Goal: Task Accomplishment & Management: Use online tool/utility

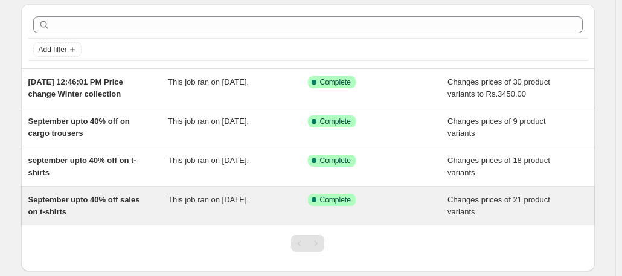
scroll to position [37, 0]
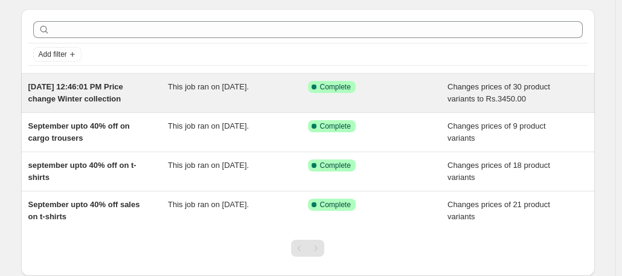
click at [120, 89] on span "[DATE] 12:46:01 PM Price change Winter collection" at bounding box center [75, 92] width 95 height 21
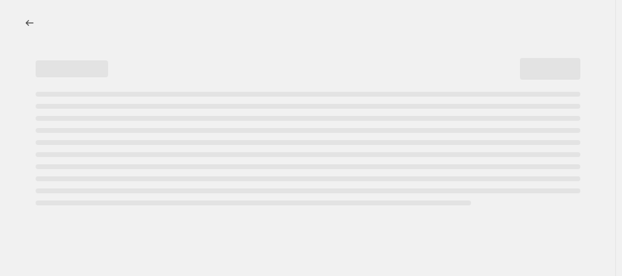
select select "product_type"
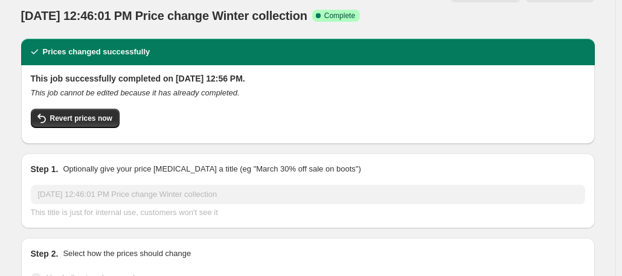
scroll to position [27, 0]
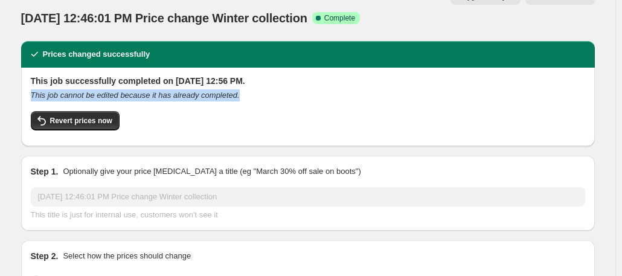
drag, startPoint x: 268, startPoint y: 77, endPoint x: 29, endPoint y: 71, distance: 238.6
click at [29, 71] on div "This job successfully completed on [DATE] 12:56 PM. This job cannot be edited b…" at bounding box center [308, 107] width 574 height 79
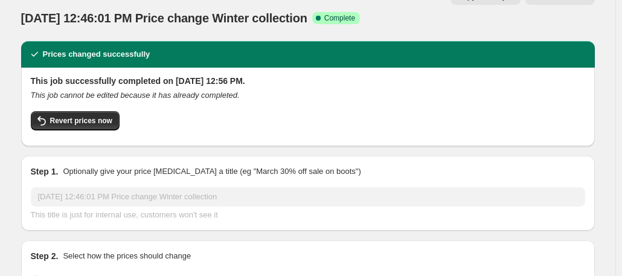
click at [303, 111] on div "Revert prices now" at bounding box center [308, 123] width 554 height 25
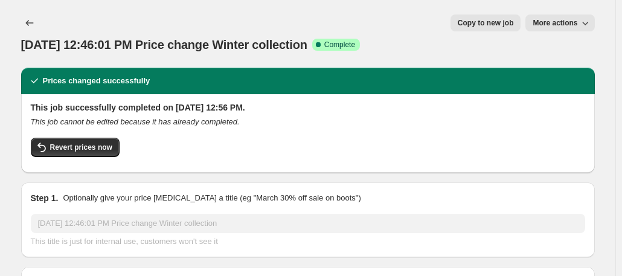
click at [554, 20] on span "More actions" at bounding box center [555, 23] width 45 height 10
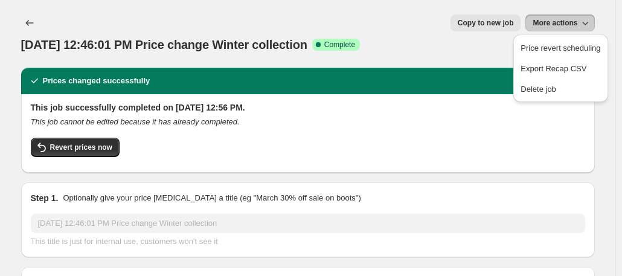
click at [434, 116] on div "This job cannot be edited because it has already completed." at bounding box center [308, 122] width 554 height 12
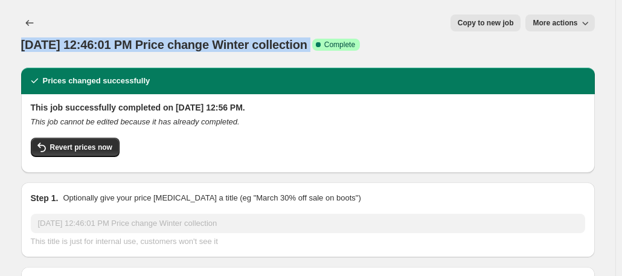
drag, startPoint x: 42, startPoint y: 20, endPoint x: 379, endPoint y: 14, distance: 336.4
click at [379, 14] on div "[DATE] 12:46:01 PM Price change Winter collection Success Complete Complete Pri…" at bounding box center [308, 33] width 574 height 39
click at [72, 38] on span "[DATE] 12:46:01 PM Price change Winter collection" at bounding box center [164, 44] width 286 height 13
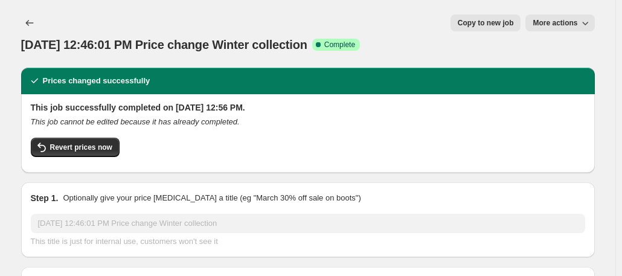
click at [42, 40] on div "[DATE] 12:46:01 PM Price change Winter collection. This page is ready [DATE] 12…" at bounding box center [308, 34] width 574 height 68
click at [71, 138] on button "Revert prices now" at bounding box center [75, 147] width 89 height 19
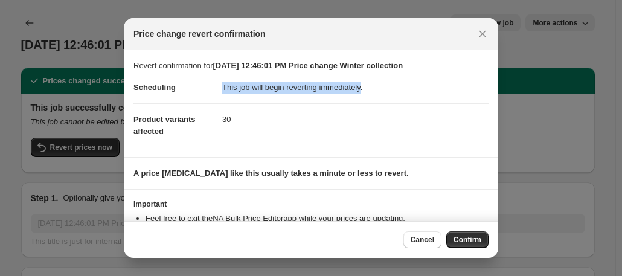
drag, startPoint x: 375, startPoint y: 85, endPoint x: 215, endPoint y: 89, distance: 160.1
click at [215, 89] on dl "Scheduling This job will begin reverting immediately. Product variants affected…" at bounding box center [310, 109] width 355 height 75
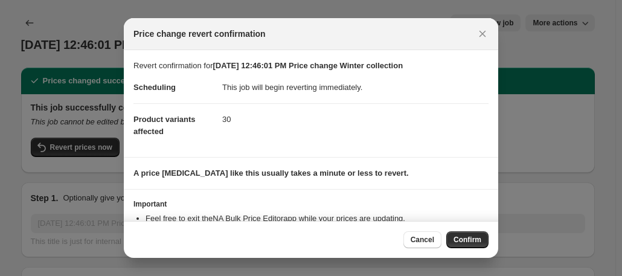
click at [473, 90] on dd "This job will begin reverting immediately." at bounding box center [355, 87] width 266 height 31
click at [484, 39] on icon "Close" at bounding box center [482, 34] width 12 height 12
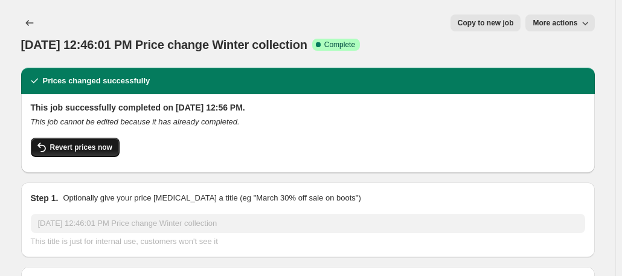
click at [93, 143] on span "Revert prices now" at bounding box center [81, 148] width 62 height 10
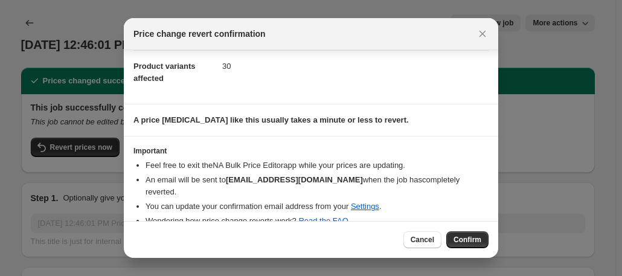
scroll to position [58, 0]
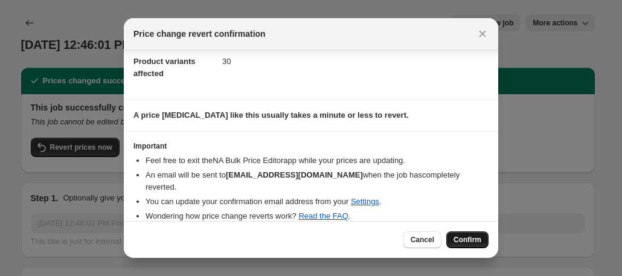
click at [460, 237] on span "Confirm" at bounding box center [467, 240] width 28 height 10
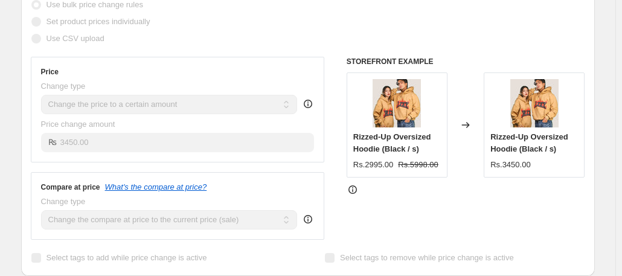
scroll to position [0, 0]
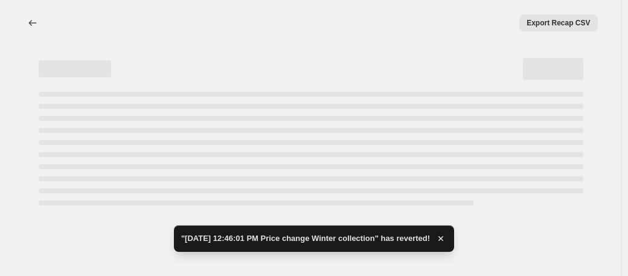
select select "product_type"
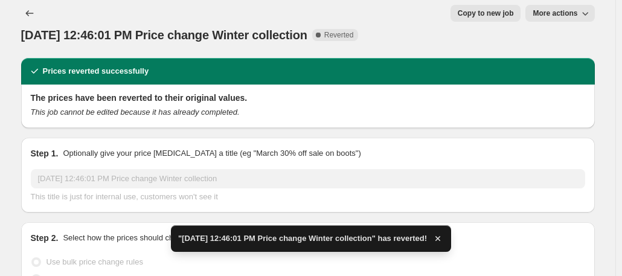
scroll to position [6, 0]
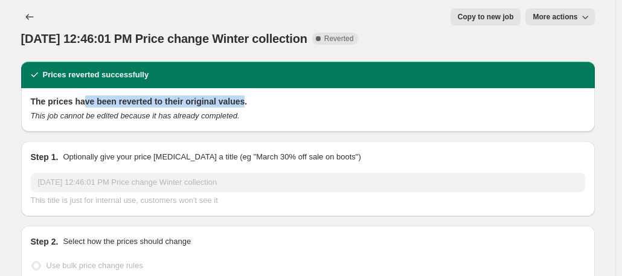
drag, startPoint x: 254, startPoint y: 76, endPoint x: 88, endPoint y: 82, distance: 165.5
click at [88, 95] on h2 "The prices have been reverted to their original values." at bounding box center [308, 101] width 554 height 12
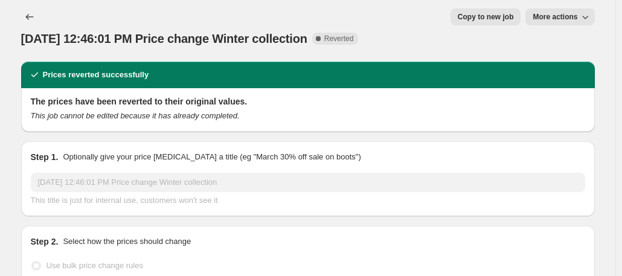
click at [332, 95] on h2 "The prices have been reverted to their original values." at bounding box center [308, 101] width 554 height 12
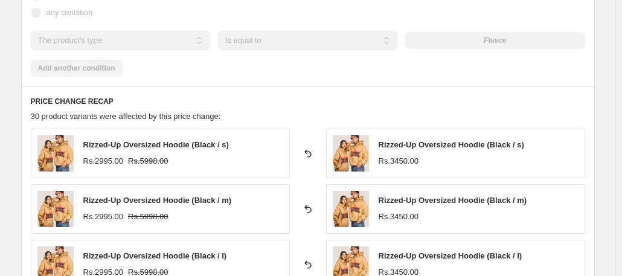
scroll to position [727, 0]
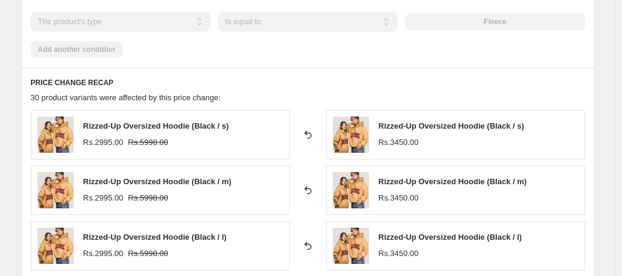
click at [408, 120] on div "Rizzed-Up Oversized Hoodie (Black / s) Rs.3450.00" at bounding box center [452, 134] width 146 height 28
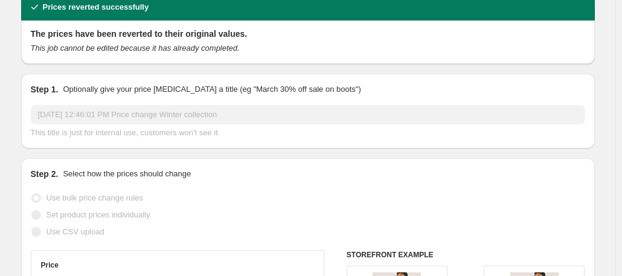
scroll to position [0, 0]
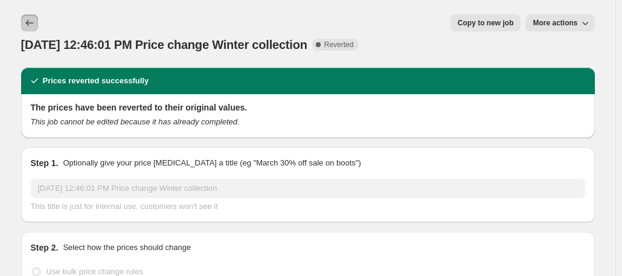
click at [27, 22] on icon "Price change jobs" at bounding box center [30, 23] width 12 height 12
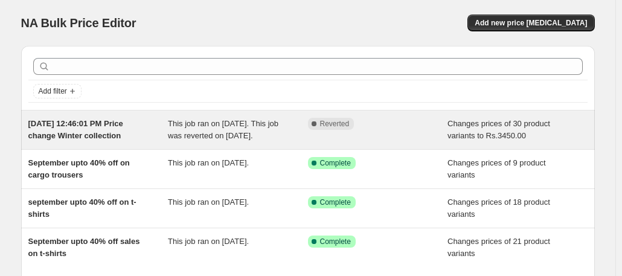
click at [242, 136] on span "This job ran on [DATE]. This job was reverted on [DATE]." at bounding box center [223, 129] width 111 height 21
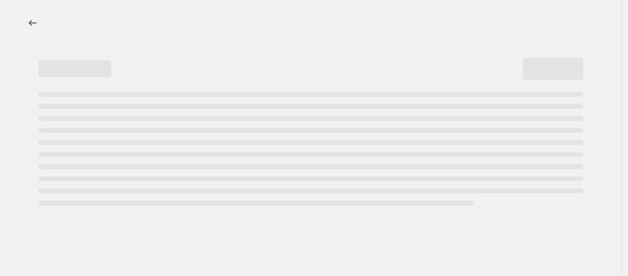
click at [242, 136] on div "Page loading" at bounding box center [311, 149] width 545 height 114
select select "product_type"
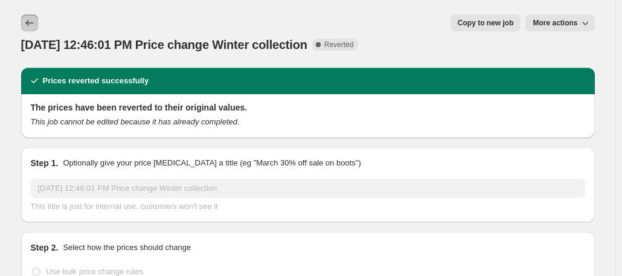
click at [38, 20] on button "Price change jobs" at bounding box center [29, 22] width 17 height 17
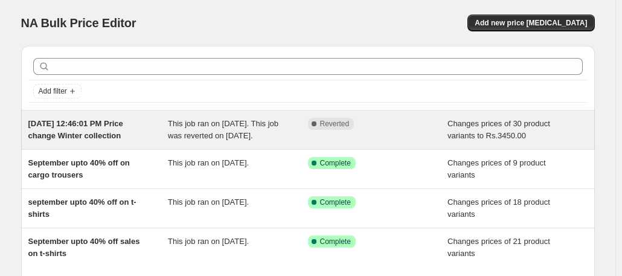
click at [507, 133] on span "Changes prices of 30 product variants to Rs.3450.00" at bounding box center [498, 129] width 103 height 21
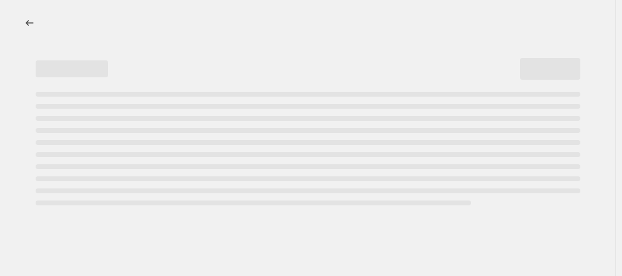
select select "product_type"
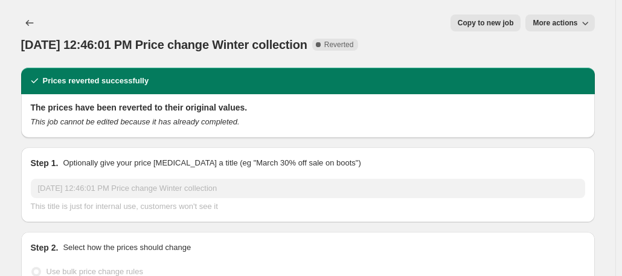
click at [71, 36] on div "[DATE] 12:46:01 PM Price change Winter collection. This page is ready [DATE] 12…" at bounding box center [308, 34] width 574 height 68
click at [24, 21] on button "Price change jobs" at bounding box center [29, 22] width 17 height 17
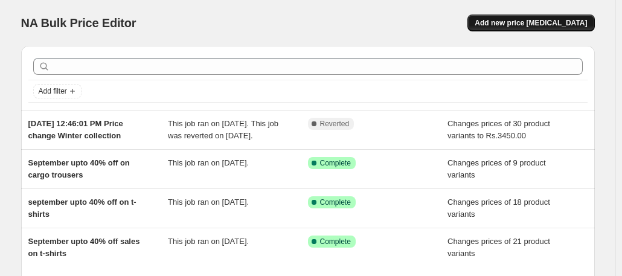
click at [546, 21] on span "Add new price [MEDICAL_DATA]" at bounding box center [531, 23] width 112 height 10
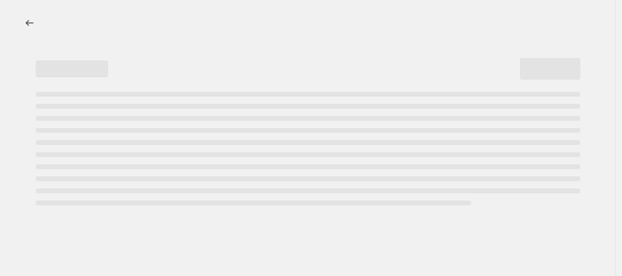
select select "percentage"
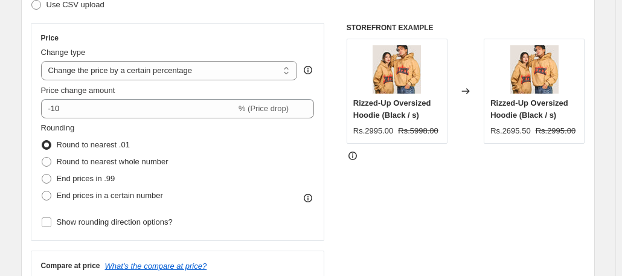
scroll to position [200, 0]
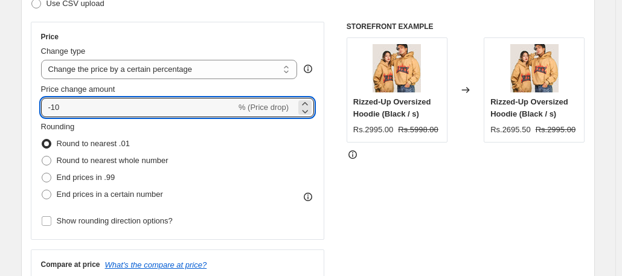
drag, startPoint x: 76, startPoint y: 107, endPoint x: 31, endPoint y: 106, distance: 44.7
click at [31, 106] on div "Step 2. Select how the prices should change Use bulk price change rules Set pro…" at bounding box center [308, 142] width 574 height 424
type input "0"
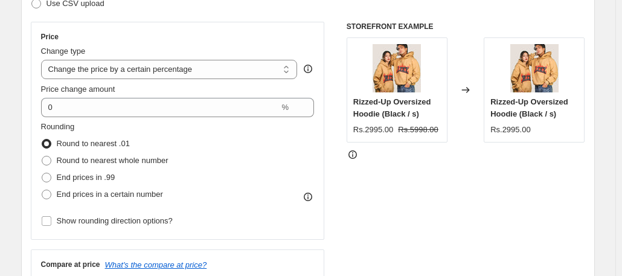
click at [168, 132] on fieldset "Rounding Round to nearest .01 Round to nearest whole number End prices in .99 E…" at bounding box center [104, 162] width 127 height 82
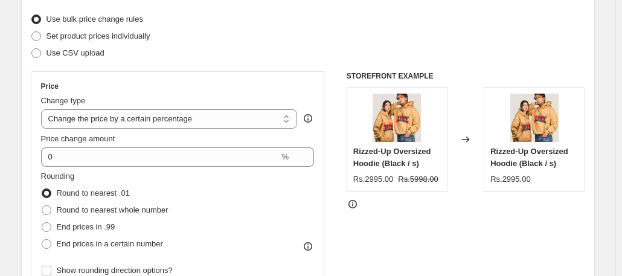
scroll to position [141, 0]
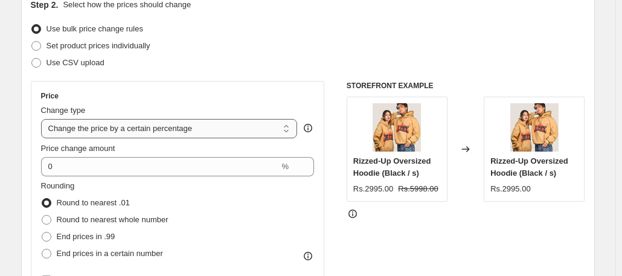
click at [159, 126] on select "Change the price to a certain amount Change the price by a certain amount Chang…" at bounding box center [169, 128] width 257 height 19
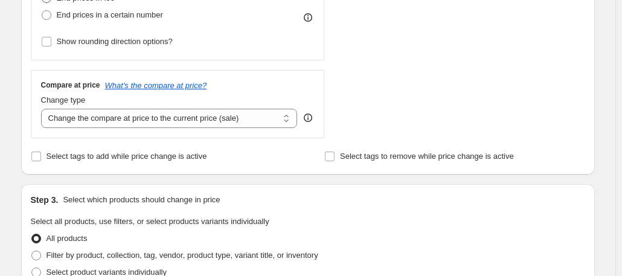
scroll to position [380, 0]
click at [139, 117] on select "Change the compare at price to the current price (sale) Change the compare at p…" at bounding box center [169, 117] width 257 height 19
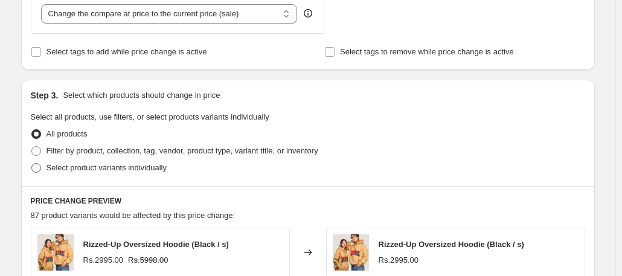
scroll to position [510, 0]
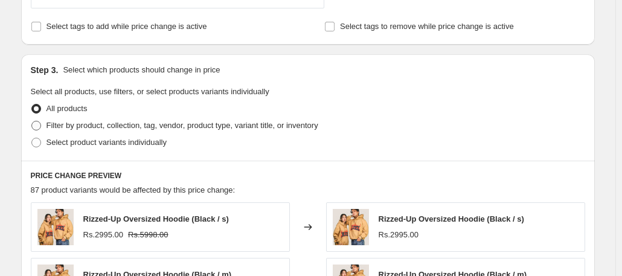
click at [136, 117] on label "Filter by product, collection, tag, vendor, product type, variant title, or inv…" at bounding box center [174, 125] width 287 height 17
click at [32, 121] on input "Filter by product, collection, tag, vendor, product type, variant title, or inv…" at bounding box center [31, 121] width 1 height 1
radio input "true"
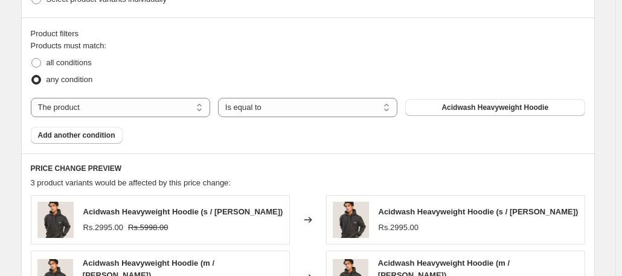
scroll to position [656, 0]
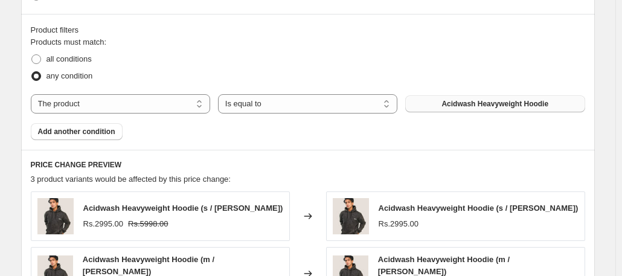
click at [440, 102] on button "Acidwash Heavyweight Hoodie" at bounding box center [494, 103] width 179 height 17
click at [83, 62] on span "all conditions" at bounding box center [68, 58] width 45 height 9
click at [32, 55] on input "all conditions" at bounding box center [31, 54] width 1 height 1
radio input "true"
click at [484, 107] on button "Acidwash Heavyweight Hoodie" at bounding box center [494, 103] width 179 height 17
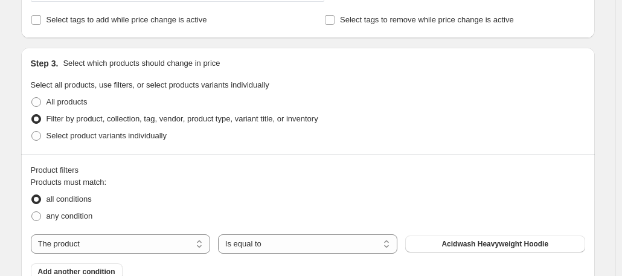
scroll to position [516, 0]
click at [72, 98] on span "All products" at bounding box center [66, 102] width 41 height 9
click at [32, 98] on input "All products" at bounding box center [31, 98] width 1 height 1
radio input "true"
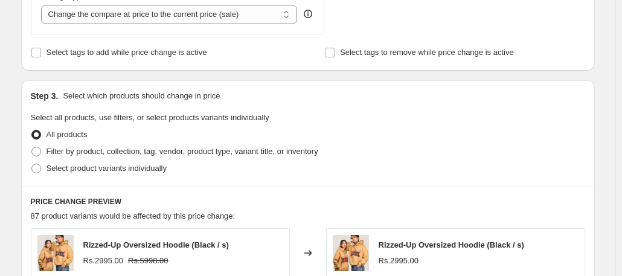
scroll to position [479, 0]
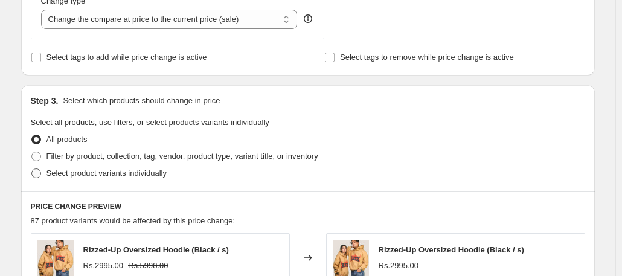
click at [136, 170] on span "Select product variants individually" at bounding box center [106, 172] width 120 height 9
click at [32, 169] on input "Select product variants individually" at bounding box center [31, 168] width 1 height 1
radio input "true"
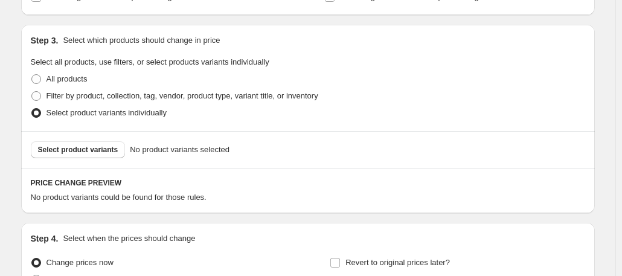
scroll to position [543, 0]
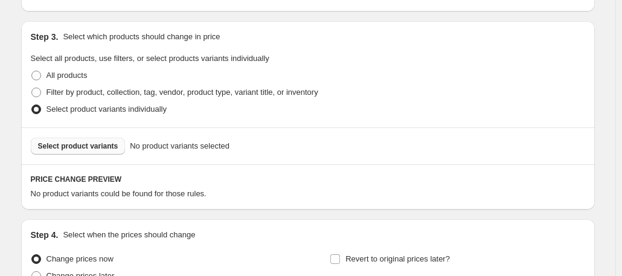
click at [84, 138] on button "Select product variants" at bounding box center [78, 146] width 95 height 17
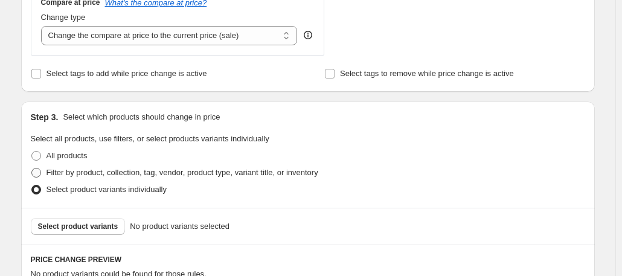
scroll to position [461, 0]
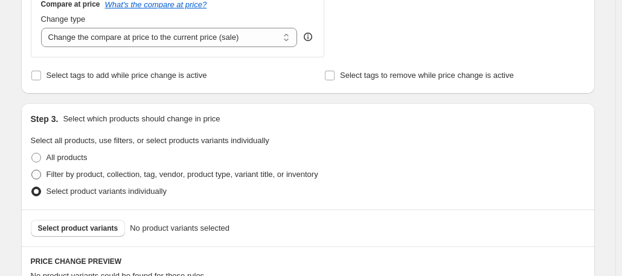
click at [63, 174] on span "Filter by product, collection, tag, vendor, product type, variant title, or inv…" at bounding box center [182, 174] width 272 height 9
click at [32, 170] on input "Filter by product, collection, tag, vendor, product type, variant title, or inv…" at bounding box center [31, 170] width 1 height 1
radio input "true"
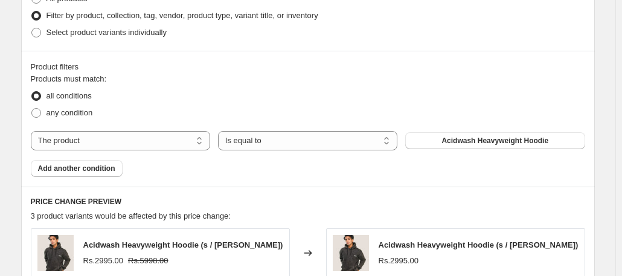
scroll to position [620, 0]
click at [71, 104] on label "any condition" at bounding box center [62, 112] width 62 height 17
click at [32, 107] on input "any condition" at bounding box center [31, 107] width 1 height 1
radio input "true"
click at [428, 139] on button "Acidwash Heavyweight Hoodie" at bounding box center [494, 140] width 179 height 17
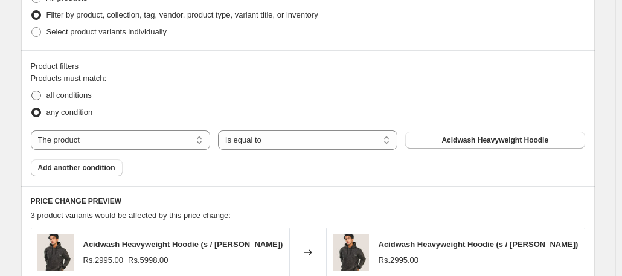
click at [81, 94] on span "all conditions" at bounding box center [68, 95] width 45 height 9
click at [32, 91] on input "all conditions" at bounding box center [31, 91] width 1 height 1
radio input "true"
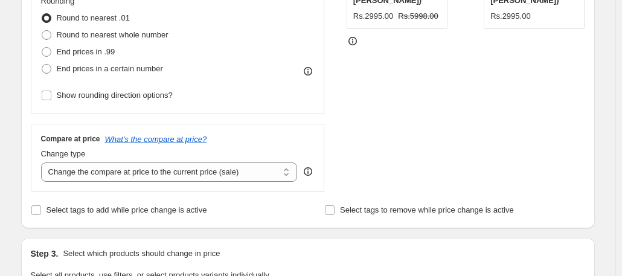
scroll to position [325, 0]
click at [240, 168] on select "Change the compare at price to the current price (sale) Change the compare at p…" at bounding box center [169, 172] width 257 height 19
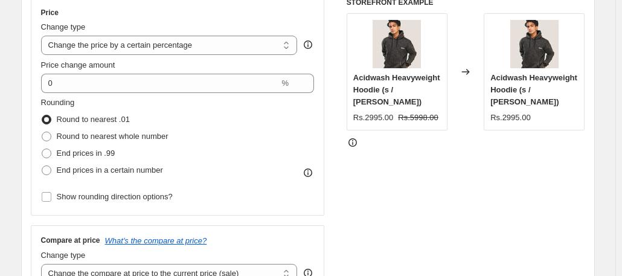
scroll to position [223, 0]
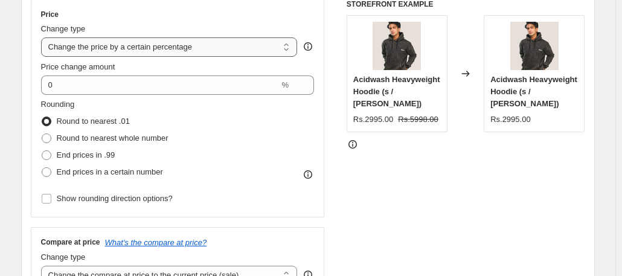
click at [198, 46] on select "Change the price to a certain amount Change the price by a certain amount Chang…" at bounding box center [169, 46] width 257 height 19
select select "to"
click at [43, 37] on select "Change the price to a certain amount Change the price by a certain amount Chang…" at bounding box center [169, 46] width 257 height 19
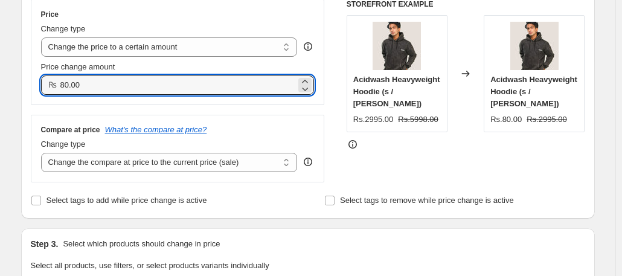
drag, startPoint x: 95, startPoint y: 86, endPoint x: 62, endPoint y: 86, distance: 33.8
click at [62, 86] on div "₨ 80.00" at bounding box center [178, 84] width 274 height 19
click at [268, 21] on div "Price Change type Change the price to a certain amount Change the price by a ce…" at bounding box center [178, 52] width 274 height 85
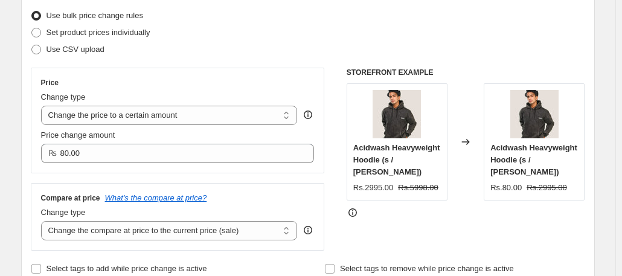
scroll to position [201, 0]
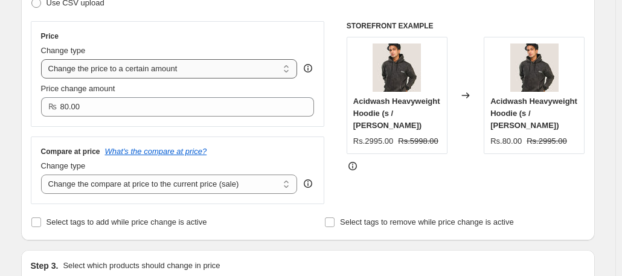
click at [217, 65] on select "Change the price to a certain amount Change the price by a certain amount Chang…" at bounding box center [169, 68] width 257 height 19
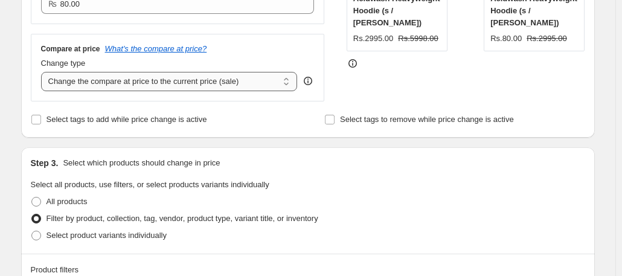
scroll to position [304, 0]
click at [222, 77] on select "Change the compare at price to the current price (sale) Change the compare at p…" at bounding box center [169, 80] width 257 height 19
click at [43, 71] on select "Change the compare at price to the current price (sale) Change the compare at p…" at bounding box center [169, 80] width 257 height 19
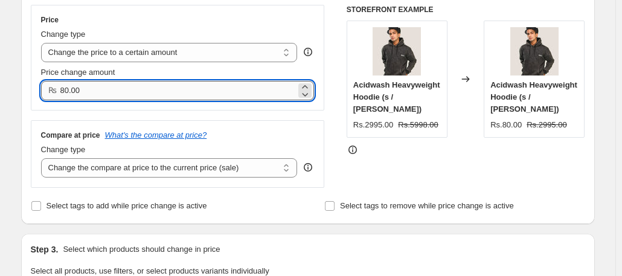
click at [100, 91] on input "80.00" at bounding box center [178, 90] width 236 height 19
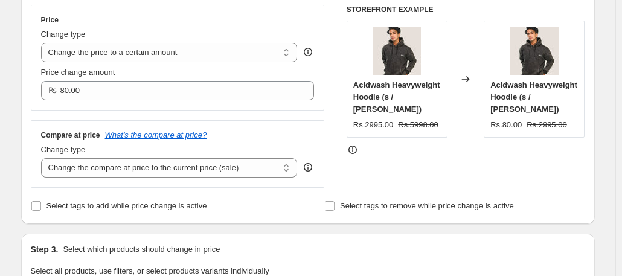
click at [231, 121] on div "Compare at price What's the compare at price? Change type Change the compare at…" at bounding box center [178, 154] width 294 height 68
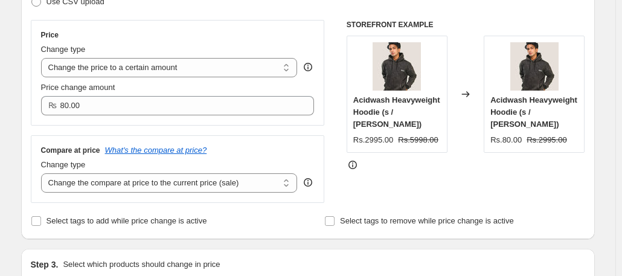
scroll to position [206, 0]
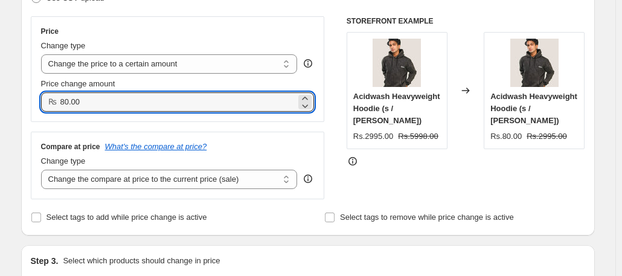
drag, startPoint x: 103, startPoint y: 107, endPoint x: 54, endPoint y: 104, distance: 48.4
click at [54, 104] on div "₨ 80.00" at bounding box center [178, 101] width 274 height 19
type input "5998.00"
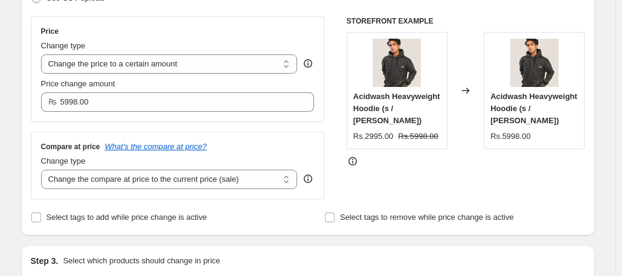
click at [95, 118] on div "Price Change type Change the price to a certain amount Change the price by a ce…" at bounding box center [178, 69] width 294 height 106
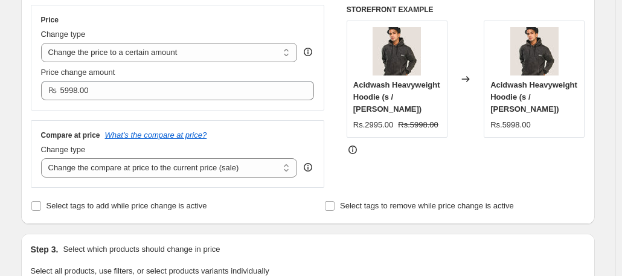
scroll to position [198, 0]
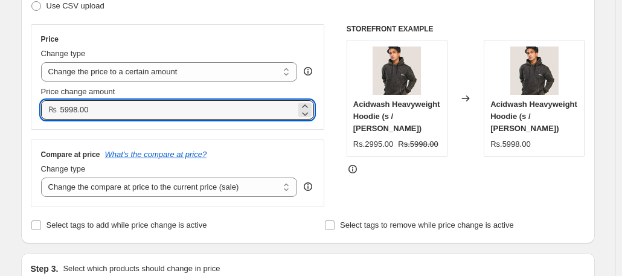
drag, startPoint x: 101, startPoint y: 112, endPoint x: 54, endPoint y: 113, distance: 47.1
click at [54, 113] on div "₨ 5998.00" at bounding box center [178, 109] width 274 height 19
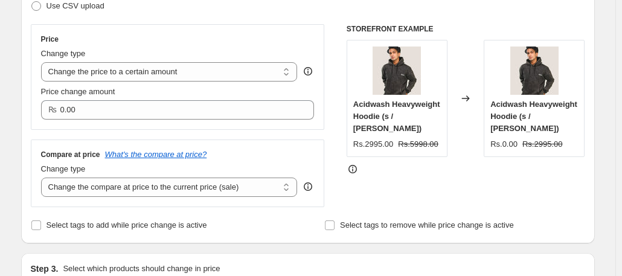
click at [138, 132] on div "Price Change type Change the price to a certain amount Change the price by a ce…" at bounding box center [178, 115] width 294 height 183
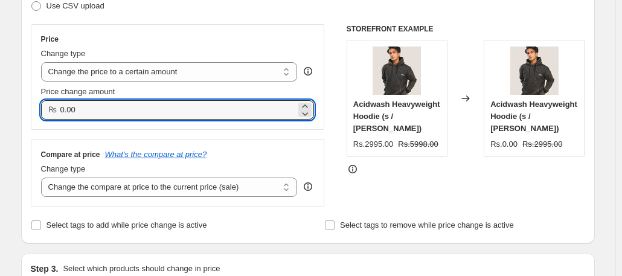
drag, startPoint x: 168, startPoint y: 118, endPoint x: 60, endPoint y: 120, distance: 107.5
click at [60, 120] on div "Price Change type Change the price to a certain amount Change the price by a ce…" at bounding box center [178, 77] width 294 height 106
type input "5998.00"
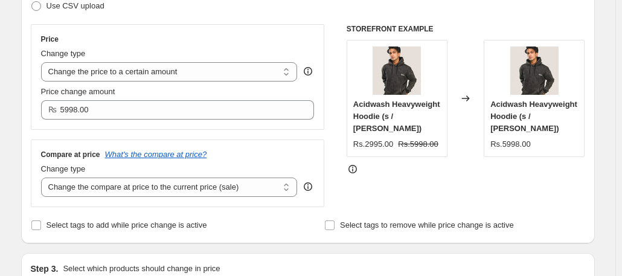
click at [170, 147] on div "Compare at price What's the compare at price? Change type Change the compare at…" at bounding box center [178, 173] width 294 height 68
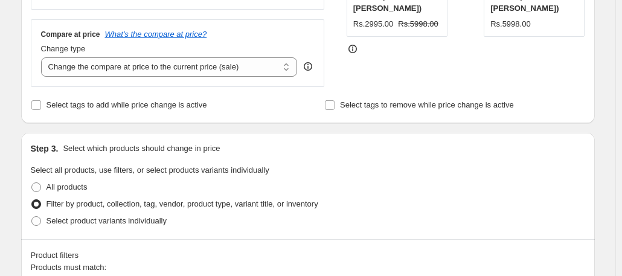
scroll to position [321, 0]
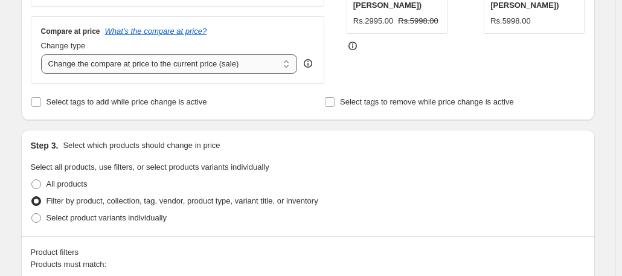
click at [172, 58] on select "Change the compare at price to the current price (sale) Change the compare at p…" at bounding box center [169, 63] width 257 height 19
click at [256, 27] on div "Compare at price What's the compare at price?" at bounding box center [178, 32] width 274 height 10
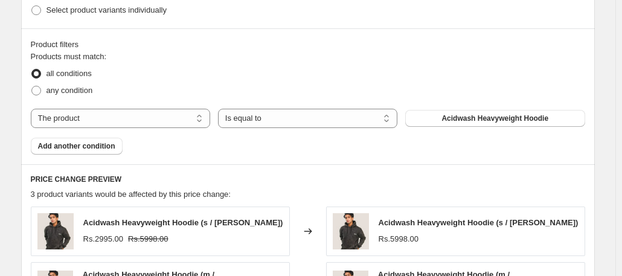
scroll to position [539, 0]
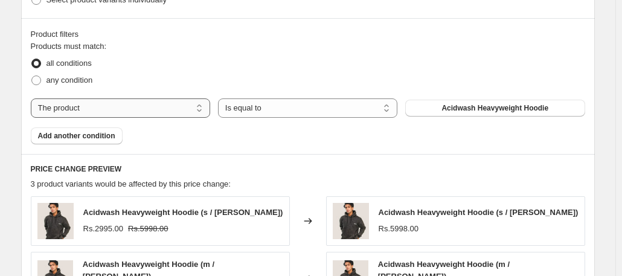
click at [126, 101] on select "The product The product's collection The product's tag The product's vendor The…" at bounding box center [120, 107] width 179 height 19
select select "collection"
click at [432, 111] on button "Acid-washed" at bounding box center [494, 108] width 179 height 17
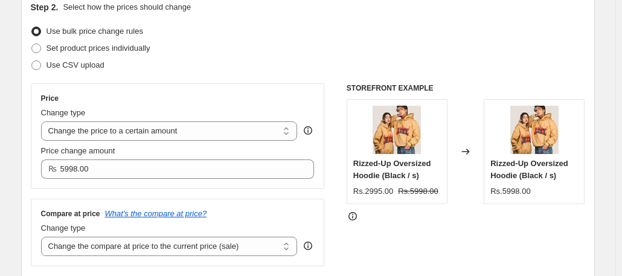
scroll to position [141, 0]
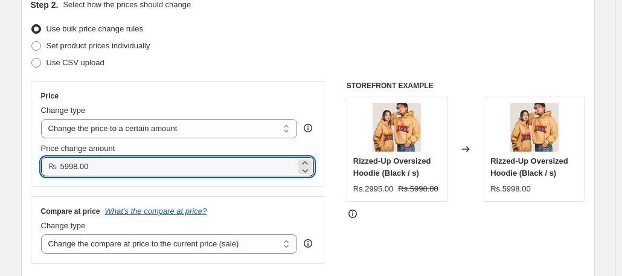
drag, startPoint x: 99, startPoint y: 163, endPoint x: 59, endPoint y: 164, distance: 40.5
click at [59, 164] on div "₨ 5998.00" at bounding box center [178, 166] width 274 height 19
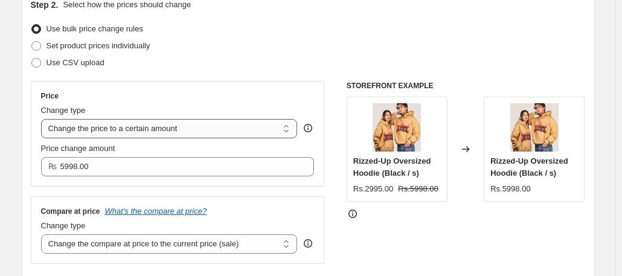
click at [176, 122] on select "Change the price to a certain amount Change the price by a certain amount Chang…" at bounding box center [169, 128] width 257 height 19
click at [43, 119] on select "Change the price to a certain amount Change the price by a certain amount Chang…" at bounding box center [169, 128] width 257 height 19
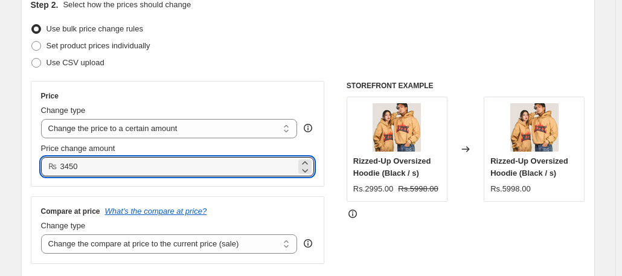
type input "3450.00"
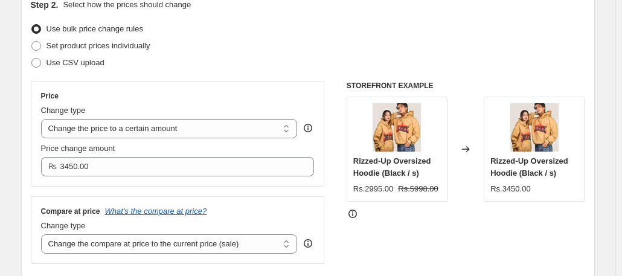
click at [134, 176] on div "Price Change type Change the price to a certain amount Change the price by a ce…" at bounding box center [178, 134] width 294 height 106
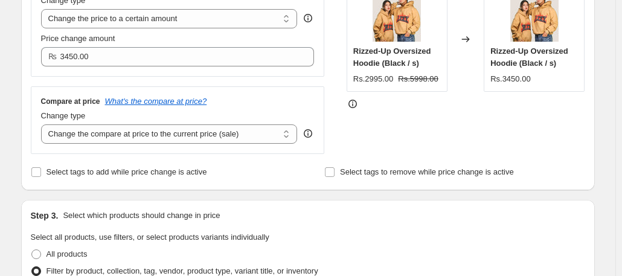
scroll to position [259, 0]
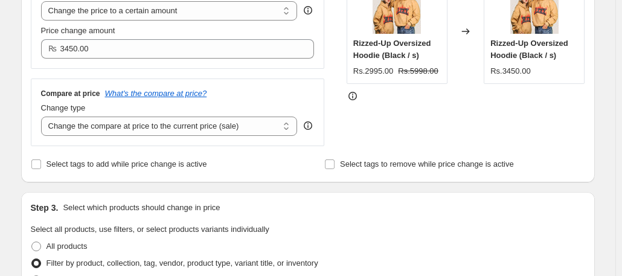
click at [371, 124] on div "STOREFRONT EXAMPLE Rizzed-Up Oversized Hoodie (Black / s) Rs.2995.00 Rs.5998.00…" at bounding box center [466, 54] width 239 height 183
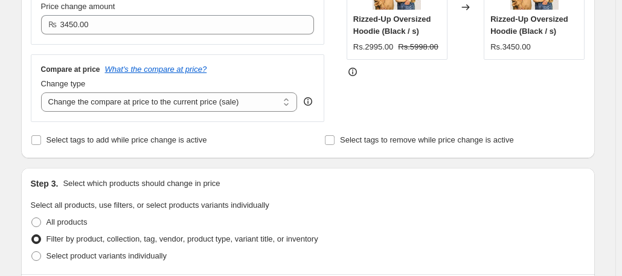
scroll to position [280, 0]
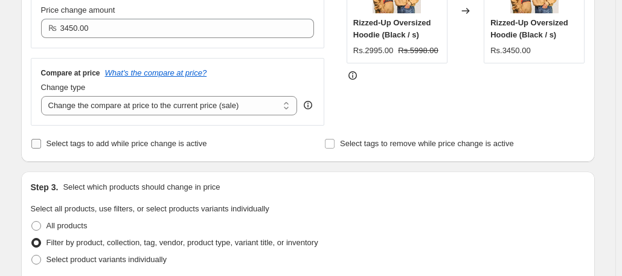
click at [121, 144] on span "Select tags to add while price change is active" at bounding box center [126, 143] width 161 height 9
click at [41, 144] on input "Select tags to add while price change is active" at bounding box center [36, 144] width 10 height 10
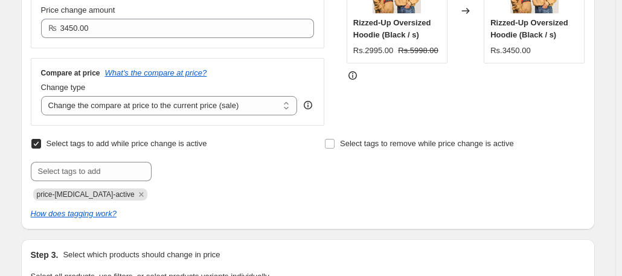
click at [141, 144] on span "Select tags to add while price change is active" at bounding box center [126, 143] width 161 height 9
click at [41, 144] on input "Select tags to add while price change is active" at bounding box center [36, 144] width 10 height 10
checkbox input "false"
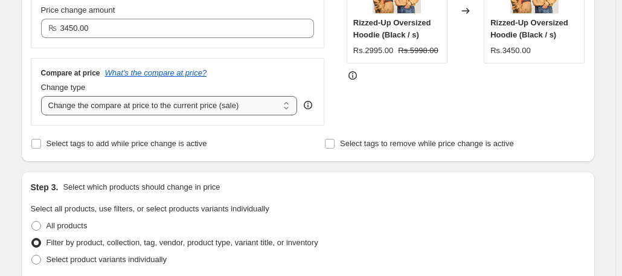
click at [190, 107] on select "Change the compare at price to the current price (sale) Change the compare at p…" at bounding box center [169, 105] width 257 height 19
select select "to"
click at [43, 96] on select "Change the compare at price to the current price (sale) Change the compare at p…" at bounding box center [169, 105] width 257 height 19
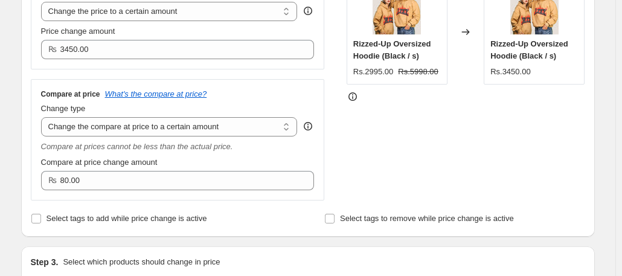
scroll to position [257, 0]
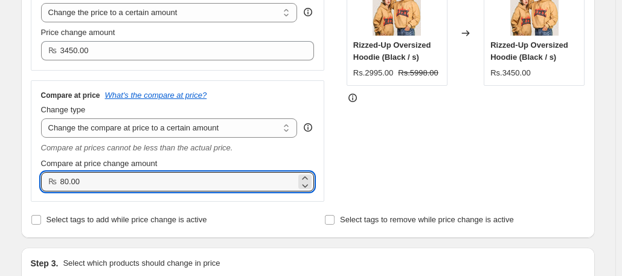
drag, startPoint x: 103, startPoint y: 183, endPoint x: 56, endPoint y: 185, distance: 47.2
click at [56, 185] on div "₨ 80.00" at bounding box center [178, 181] width 274 height 19
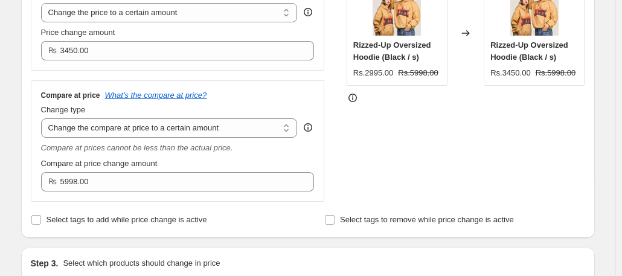
click at [129, 195] on div "Compare at price What's the compare at price? Change type Change the compare at…" at bounding box center [178, 140] width 294 height 121
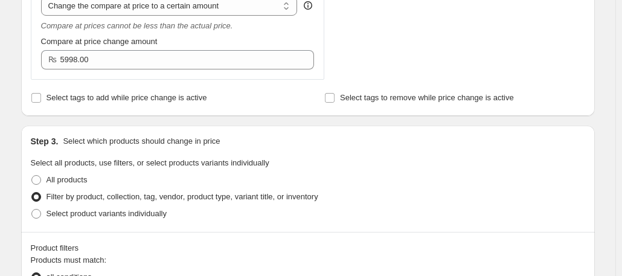
scroll to position [379, 0]
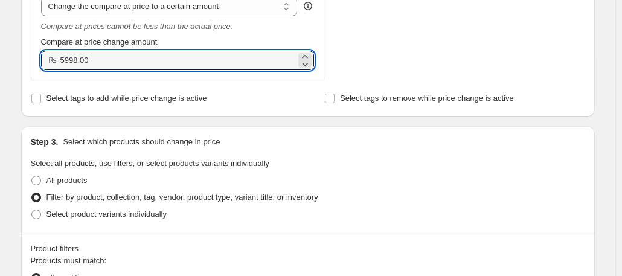
drag, startPoint x: 101, startPoint y: 62, endPoint x: 62, endPoint y: 61, distance: 39.3
click at [62, 61] on div "₨ 5998.00" at bounding box center [178, 60] width 274 height 19
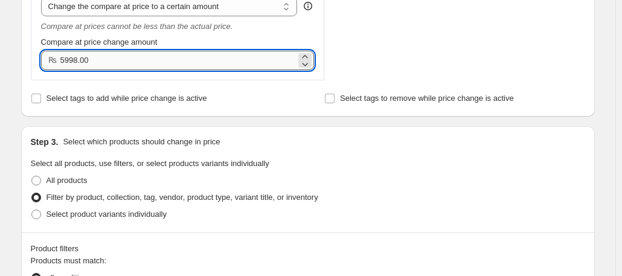
drag, startPoint x: 101, startPoint y: 61, endPoint x: 77, endPoint y: 61, distance: 23.6
click at [77, 61] on input "5998.00" at bounding box center [178, 60] width 236 height 19
click at [69, 59] on input "5998.00" at bounding box center [178, 60] width 236 height 19
click at [84, 60] on input "4998.00" at bounding box center [178, 60] width 236 height 19
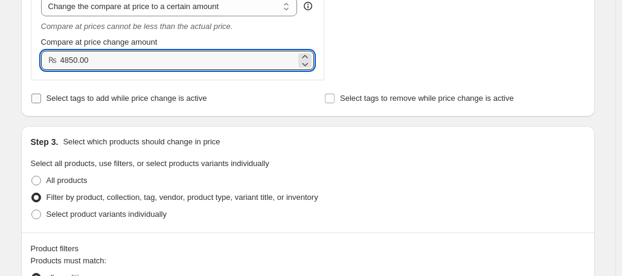
type input "4850.00"
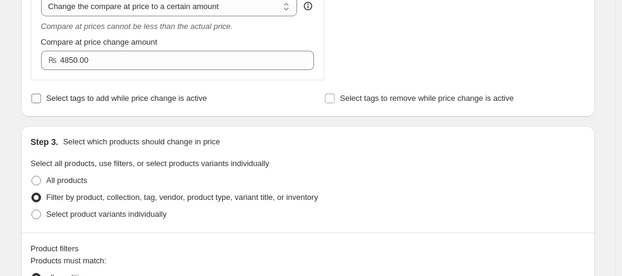
click at [205, 92] on span "Select tags to add while price change is active" at bounding box center [126, 98] width 161 height 12
click at [41, 94] on input "Select tags to add while price change is active" at bounding box center [36, 99] width 10 height 10
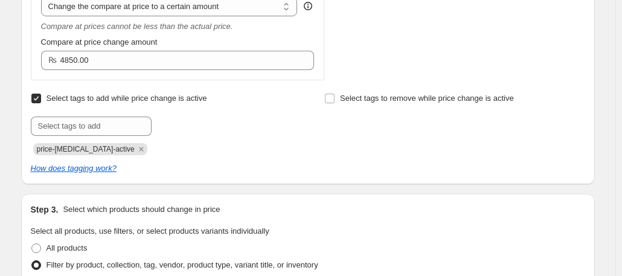
click at [207, 102] on span "Select tags to add while price change is active" at bounding box center [126, 98] width 161 height 9
click at [41, 102] on input "Select tags to add while price change is active" at bounding box center [36, 99] width 10 height 10
checkbox input "false"
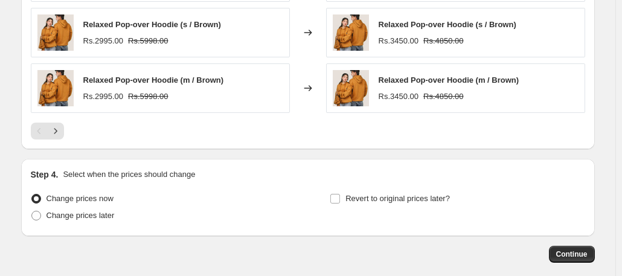
scroll to position [944, 0]
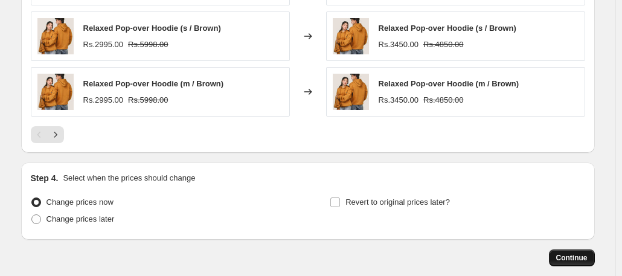
click at [564, 255] on span "Continue" at bounding box center [571, 258] width 31 height 10
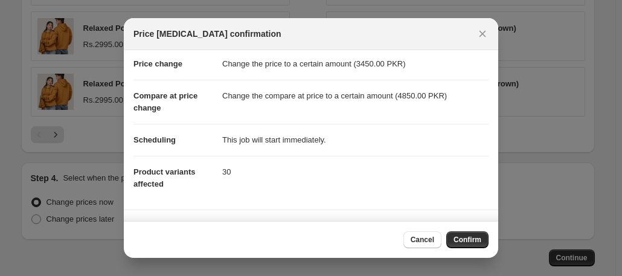
scroll to position [0, 0]
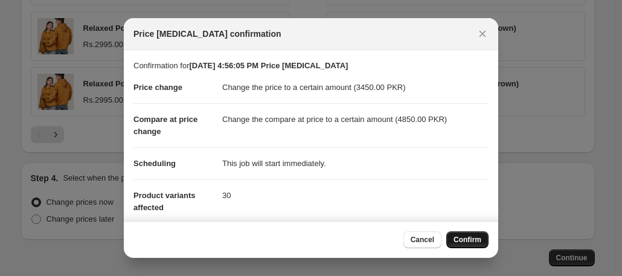
click at [471, 245] on span "Confirm" at bounding box center [467, 240] width 28 height 10
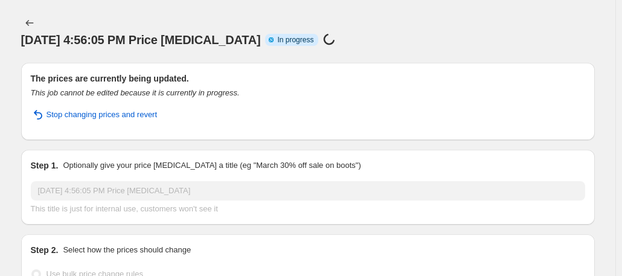
select select "to"
select select "collection"
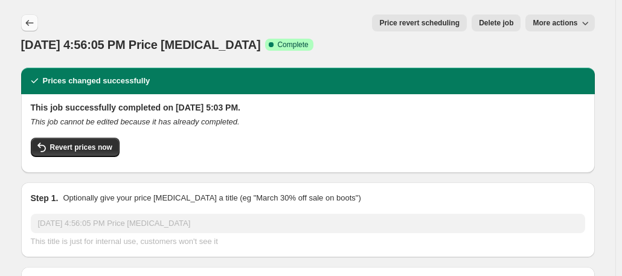
click at [25, 25] on button "Price change jobs" at bounding box center [29, 22] width 17 height 17
